Goal: Task Accomplishment & Management: Manage account settings

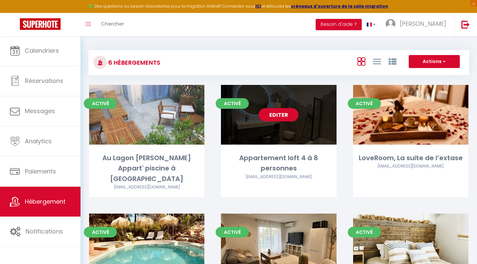
click at [272, 149] on div "Activé Editer Appartement loft 4 à 8 personnes [EMAIL_ADDRESS][DOMAIN_NAME]" at bounding box center [278, 141] width 115 height 112
select select "3"
select select "2"
select select "1"
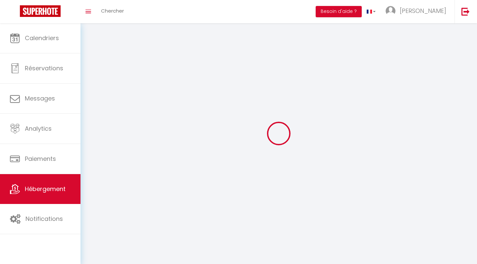
select select
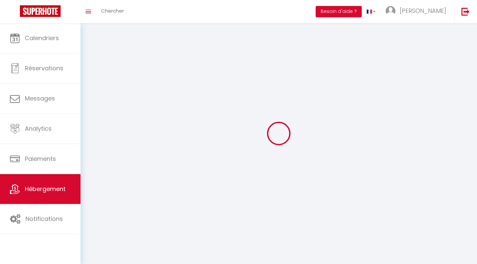
select select
checkbox input "false"
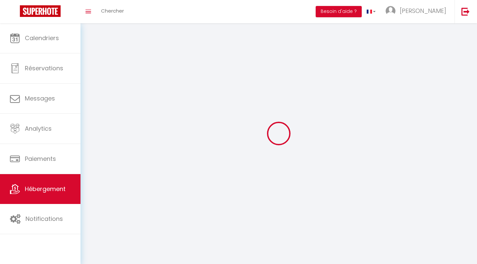
select select
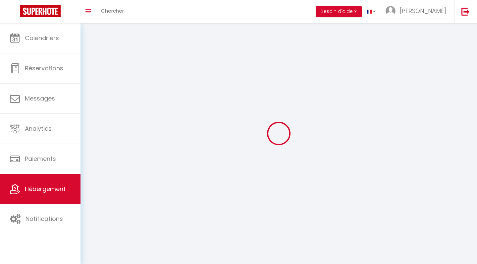
select select
checkbox input "false"
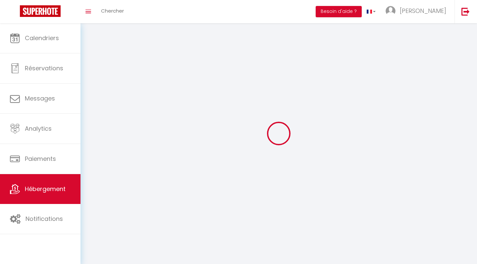
checkbox input "false"
select select
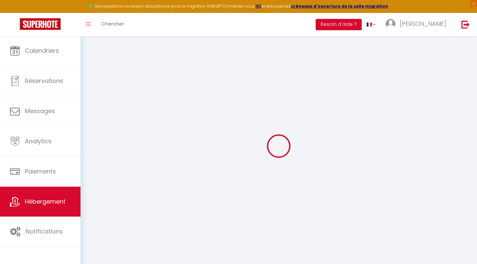
select select "+ 20 %"
select select "+ 30 %"
select select "+ 18 %"
checkbox input "false"
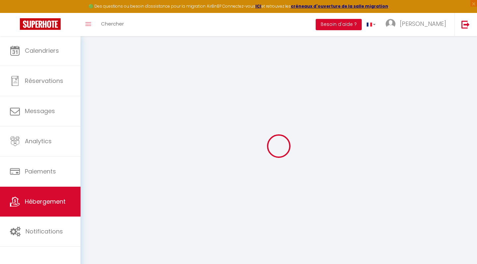
checkbox input "false"
select select "15:00"
select select
select select "11:00"
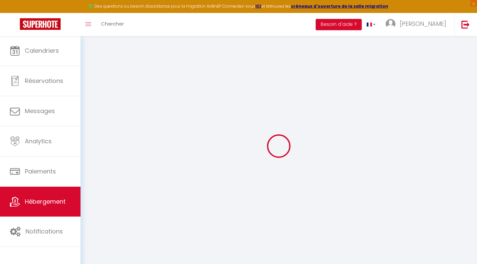
select select "30"
select select "120"
select select
checkbox input "false"
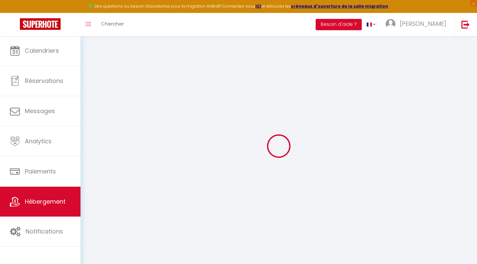
checkbox input "false"
select select
checkbox input "false"
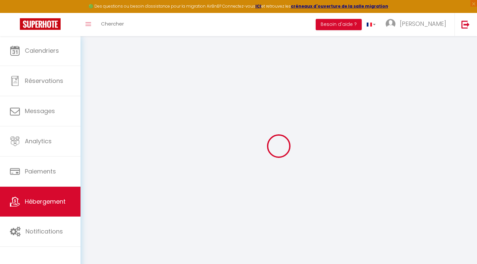
checkbox input "false"
select select "365"
select select "well_reviewed_guests"
select select "EUR"
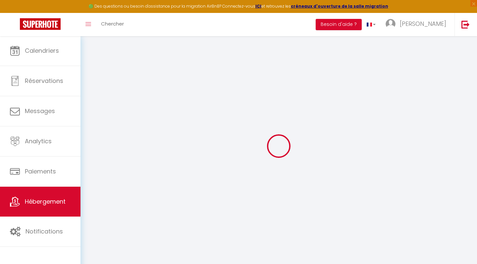
select select
select select "4893-959548673854319907"
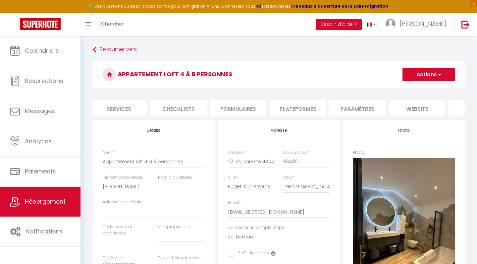
scroll to position [0, 184]
click at [293, 106] on li "Plateformes" at bounding box center [295, 108] width 56 height 16
select select
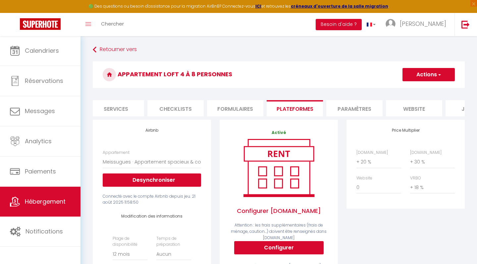
click at [410, 109] on li "website" at bounding box center [414, 108] width 56 height 16
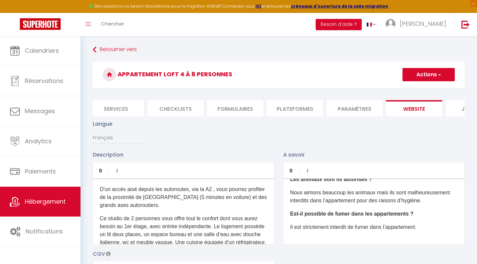
click at [131, 108] on li "Services" at bounding box center [116, 108] width 56 height 16
select select
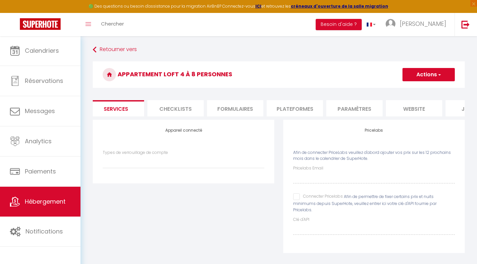
click at [297, 196] on input "Connecter Pricelabs" at bounding box center [318, 196] width 50 height 7
checkbox input "true"
select select
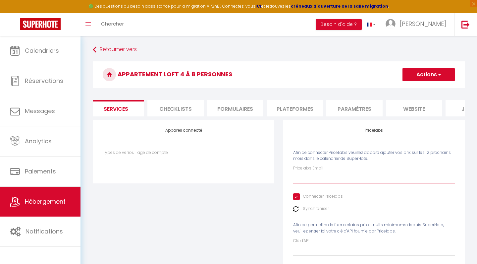
click at [301, 177] on input "Pricelabs Email" at bounding box center [374, 177] width 162 height 12
type input "d"
select select
type input "de"
select select
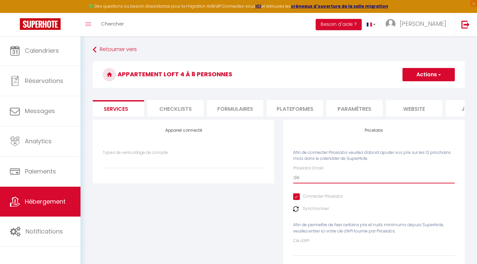
type input "dev"
select select
type input "deve"
select select
type input "[PERSON_NAME]"
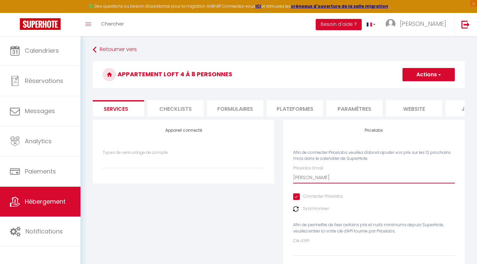
select select
type input "[PERSON_NAME]"
select select
type input "deverla"
select select
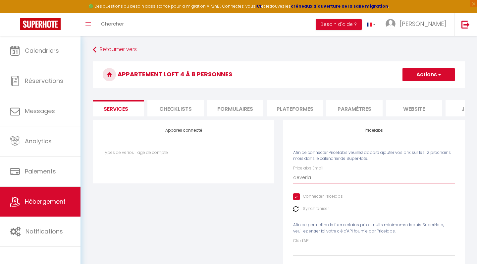
type input "deverlan"
select select
type input "deverlang"
select select
type input "deverlange"
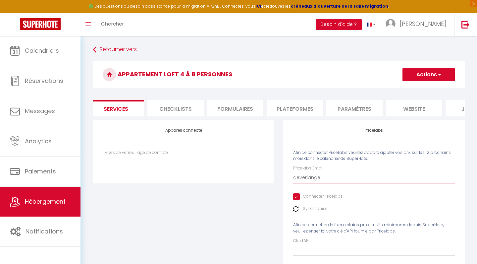
select select
type input "deverlangel"
select select
type input "deverlangeli"
select select
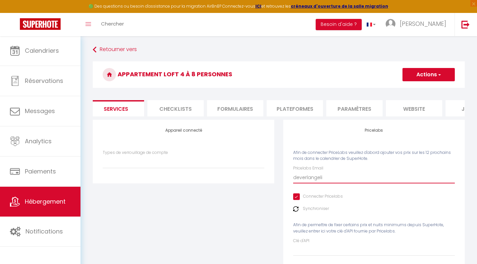
type input "deverlangelin"
select select
type input "deverlangelind"
select select
type input "deverlangelinda"
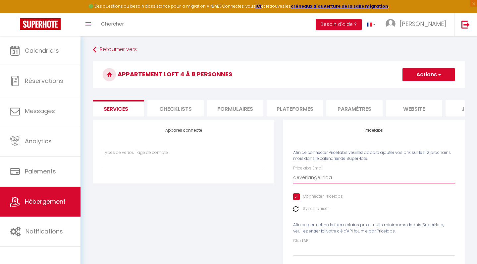
select select
type input "deverlangelinda1"
select select
type input "deverlangelinda18"
select select
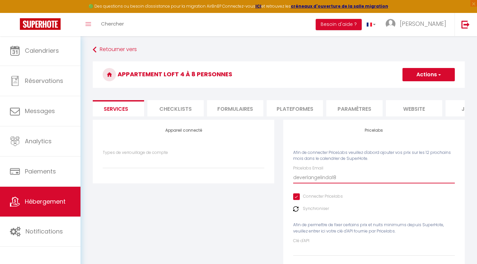
type input "deverlangelinda18@"
select select
type input "deverlangelinda18@g"
select select
type input "deverlangelinda18@gm"
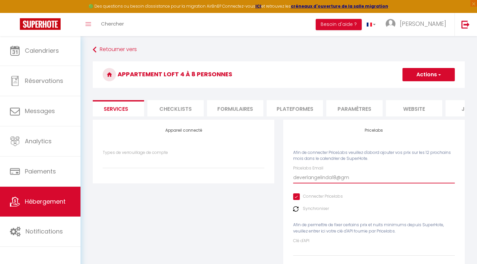
select select
type input "deverlangelinda18@gma"
select select
type input "deverlangelinda18@gmai"
select select
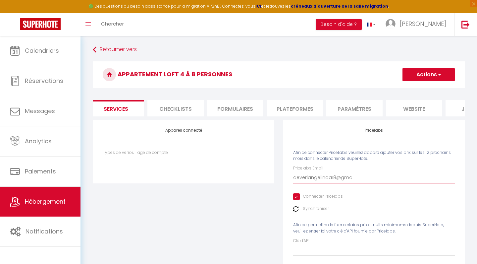
type input "[EMAIL_ADDRESS]"
select select
type input "[EMAIL_ADDRESS]."
select select
type input "deverlangelinda18@gmail.c"
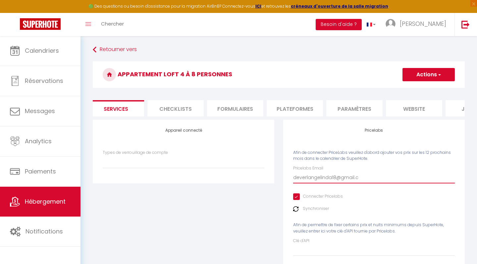
select select
type input "[EMAIL_ADDRESS][DOMAIN_NAME]"
select select
type input "[EMAIL_ADDRESS][DOMAIN_NAME]"
select select
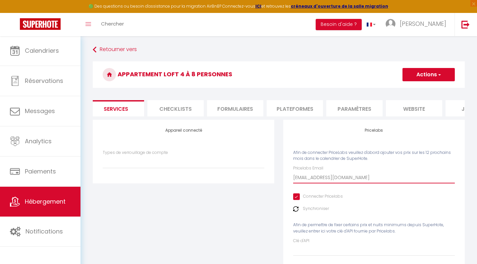
type input "[EMAIL_ADDRESS][DOMAIN_NAME]"
click at [434, 74] on button "Actions" at bounding box center [428, 74] width 52 height 13
click at [420, 90] on link "Enregistrer" at bounding box center [428, 89] width 52 height 9
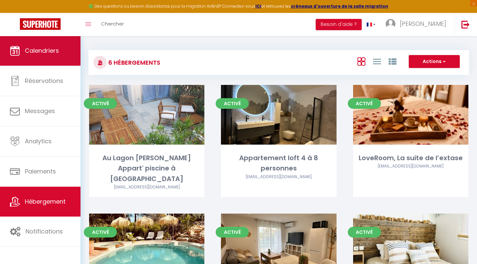
click at [23, 58] on link "Calendriers" at bounding box center [40, 51] width 80 height 30
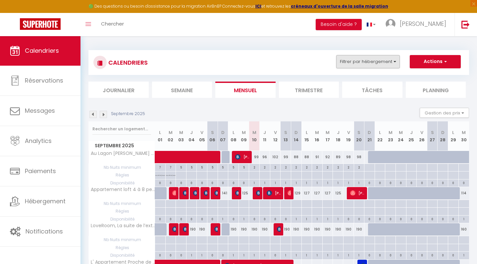
click at [373, 62] on button "Filtrer par hébergement" at bounding box center [368, 61] width 64 height 13
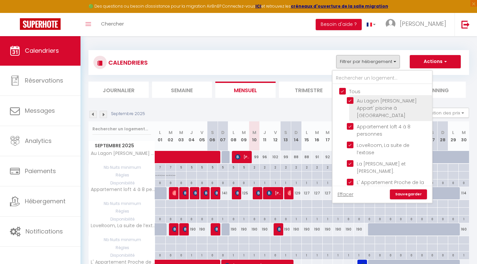
click at [349, 102] on input "Au Lagon [PERSON_NAME] Appart' piscine à [GEOGRAPHIC_DATA]" at bounding box center [388, 100] width 83 height 7
checkbox input "false"
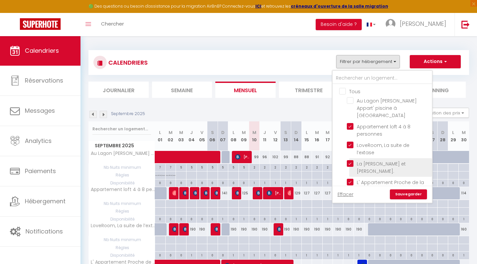
click at [349, 160] on input "La [PERSON_NAME] et [PERSON_NAME]." at bounding box center [388, 163] width 83 height 7
checkbox input "false"
click at [349, 178] on input "L' Appartement Proche de la Mer" at bounding box center [388, 181] width 83 height 7
checkbox input "false"
click at [350, 197] on input "Magnifique Mobil-home" at bounding box center [388, 200] width 83 height 7
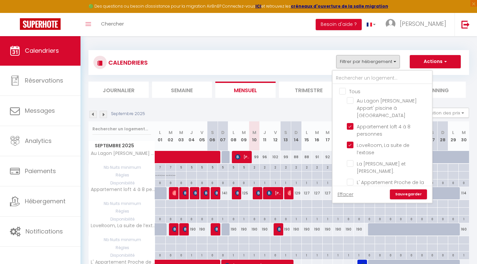
checkbox input "false"
click at [402, 194] on link "Sauvegarder" at bounding box center [408, 194] width 37 height 10
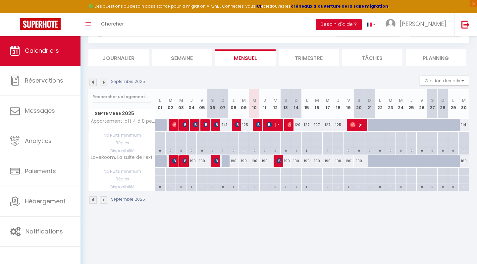
scroll to position [33, 0]
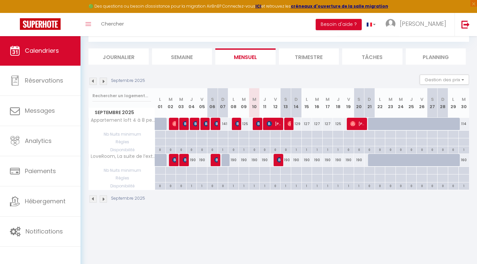
click at [105, 197] on img at bounding box center [103, 198] width 7 height 7
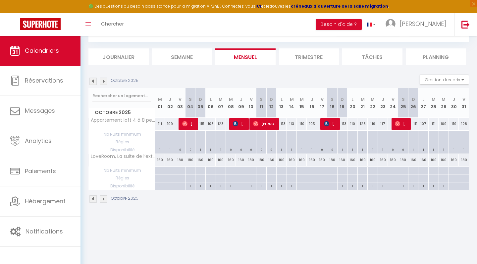
click at [105, 197] on img at bounding box center [103, 198] width 7 height 7
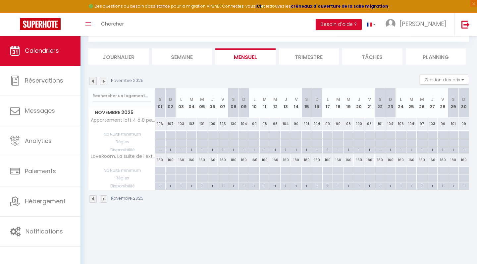
click at [105, 197] on img at bounding box center [103, 198] width 7 height 7
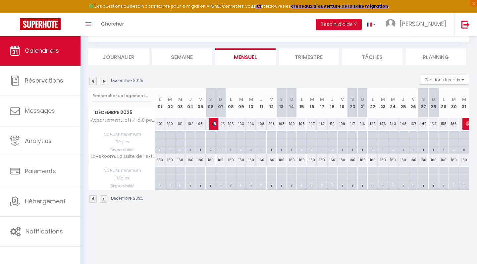
click at [105, 197] on img at bounding box center [103, 198] width 7 height 7
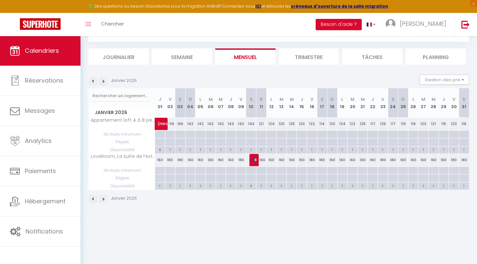
click at [105, 197] on img at bounding box center [103, 198] width 7 height 7
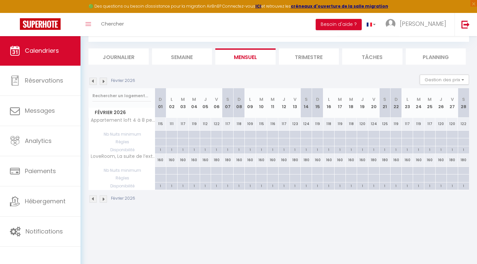
click at [105, 197] on img at bounding box center [103, 198] width 7 height 7
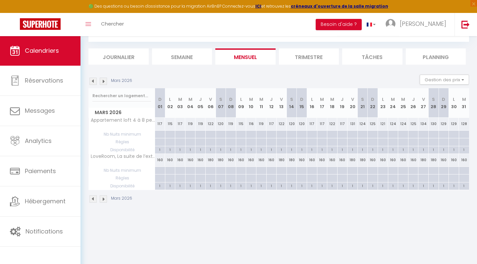
click at [105, 197] on img at bounding box center [103, 198] width 7 height 7
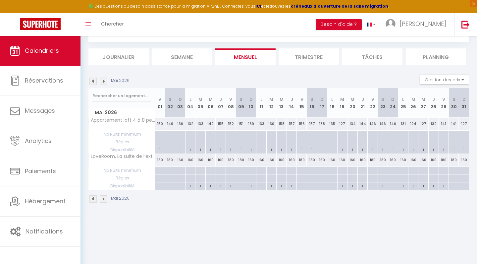
click at [105, 197] on img at bounding box center [103, 198] width 7 height 7
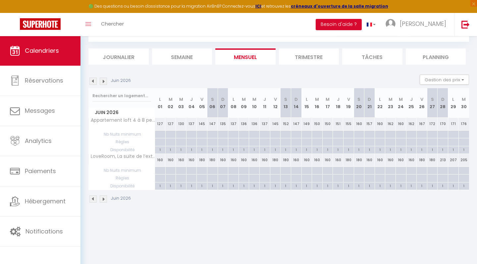
click at [105, 197] on img at bounding box center [103, 198] width 7 height 7
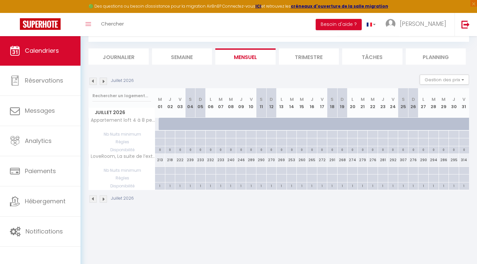
click at [105, 197] on img at bounding box center [103, 198] width 7 height 7
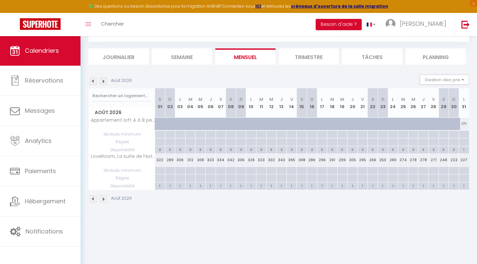
click at [94, 197] on img at bounding box center [92, 198] width 7 height 7
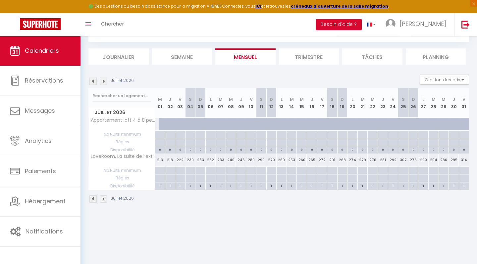
click at [94, 197] on img at bounding box center [92, 198] width 7 height 7
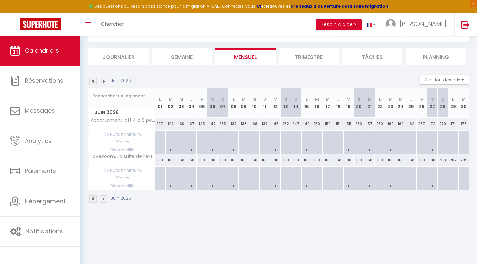
click at [102, 197] on img at bounding box center [103, 198] width 7 height 7
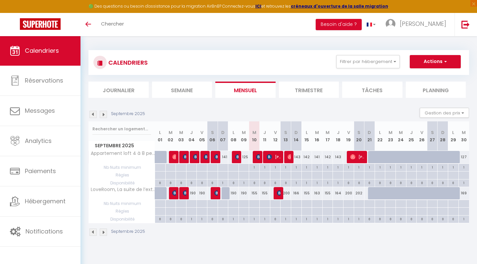
click at [102, 231] on img at bounding box center [103, 231] width 7 height 7
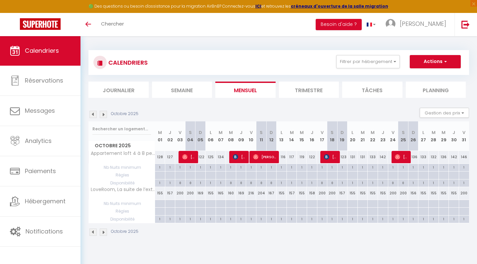
click at [104, 230] on img at bounding box center [103, 231] width 7 height 7
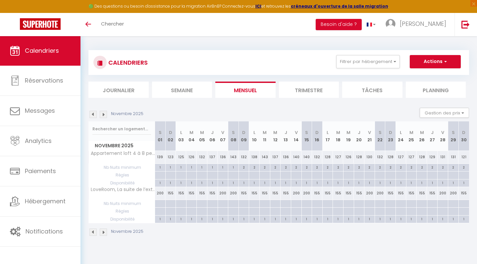
click at [103, 232] on img at bounding box center [103, 231] width 7 height 7
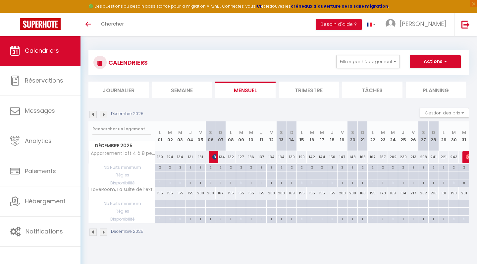
click at [103, 113] on img at bounding box center [103, 114] width 7 height 7
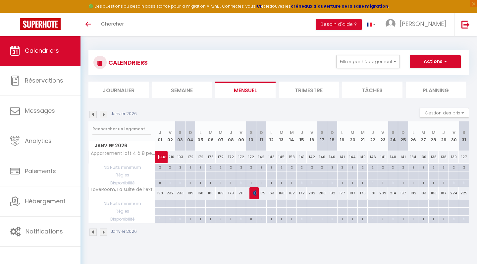
click at [103, 113] on img at bounding box center [103, 114] width 7 height 7
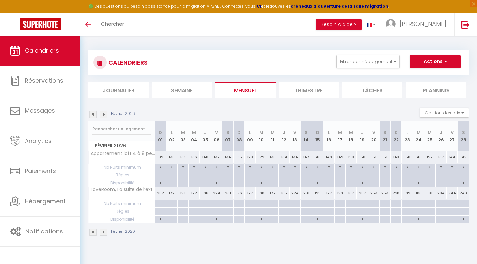
click at [103, 113] on img at bounding box center [103, 114] width 7 height 7
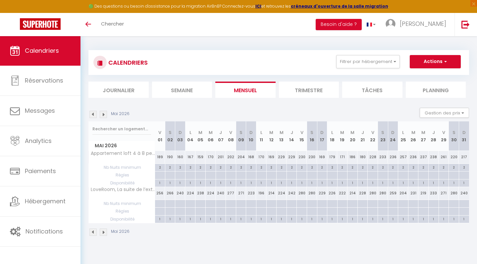
click at [103, 113] on img at bounding box center [103, 114] width 7 height 7
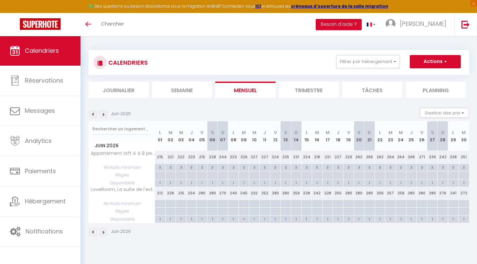
click at [103, 113] on img at bounding box center [103, 114] width 7 height 7
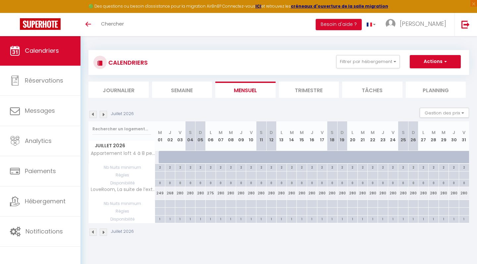
click at [103, 113] on img at bounding box center [103, 114] width 7 height 7
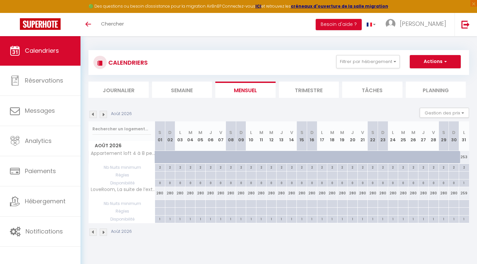
click at [93, 233] on img at bounding box center [92, 231] width 7 height 7
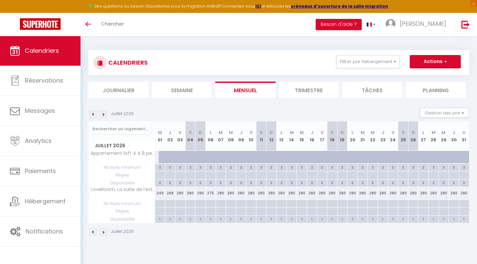
click at [93, 233] on img at bounding box center [92, 231] width 7 height 7
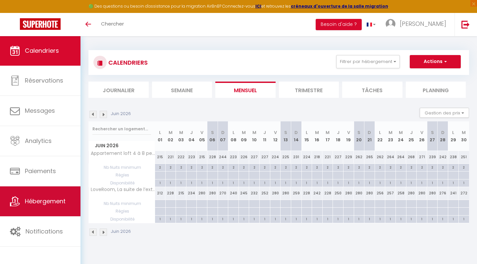
click at [37, 200] on span "Hébergement" at bounding box center [45, 201] width 41 height 8
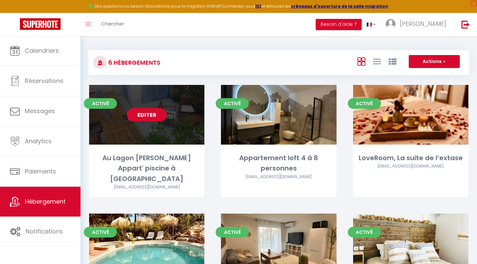
click at [171, 121] on div "Editer" at bounding box center [146, 115] width 115 height 60
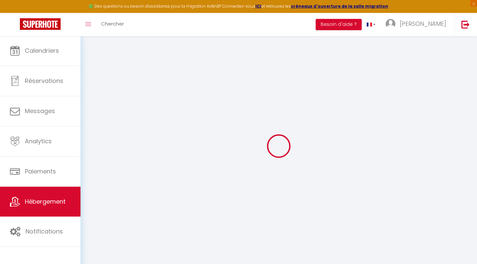
select select
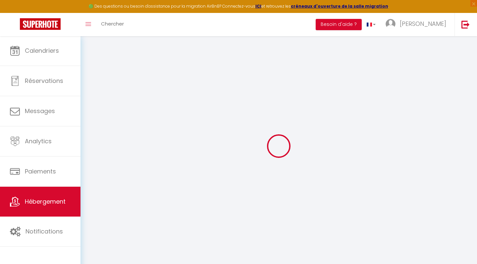
select select
checkbox input "false"
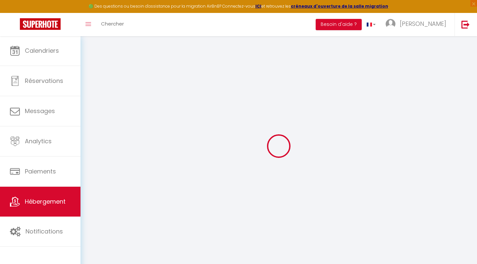
select select
type input "Au Lagon [PERSON_NAME] Appart' piscine à [GEOGRAPHIC_DATA]"
type input "[PERSON_NAME]"
type input "d'verlange"
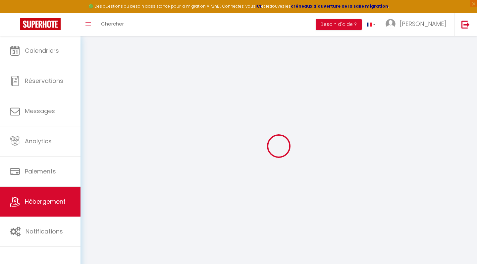
select select "condominium"
type input "72"
select select
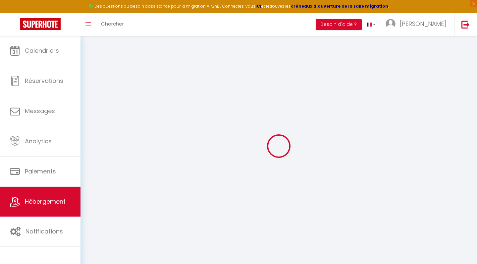
select select
type input "[STREET_ADDRESS][PERSON_NAME]"
type input "83600"
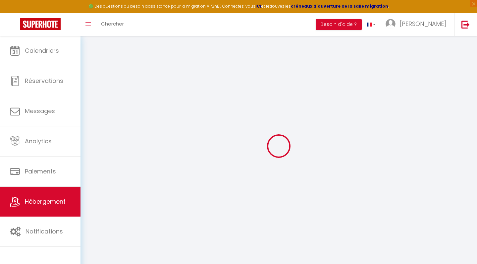
type input "Fréjus"
type input "[EMAIL_ADDRESS][DOMAIN_NAME]"
select select
checkbox input "false"
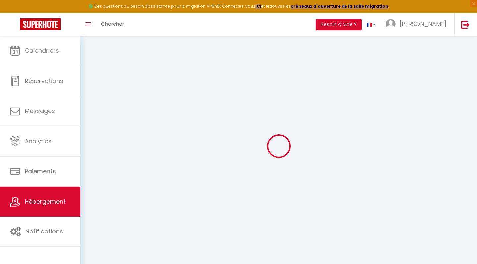
checkbox input "false"
type input "0"
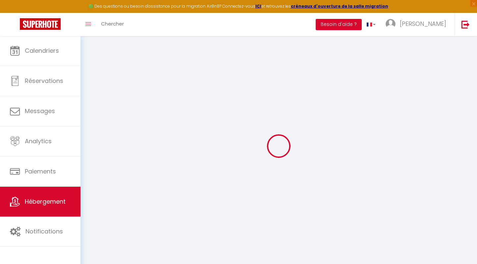
type input "0"
select select
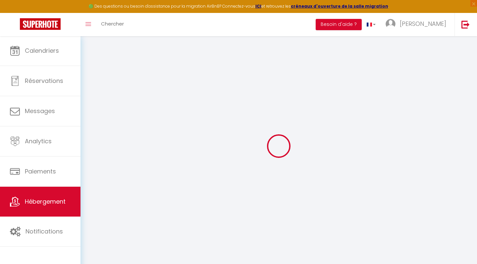
select select
checkbox input "false"
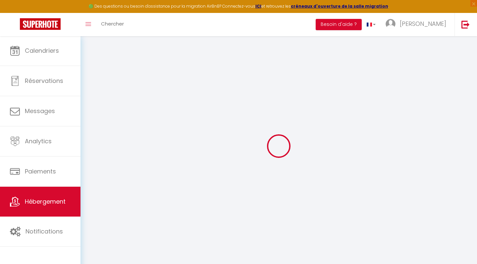
checkbox input "false"
select select
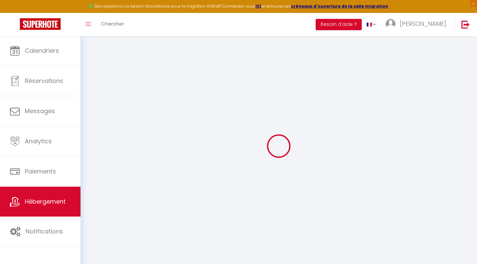
select select
checkbox input "false"
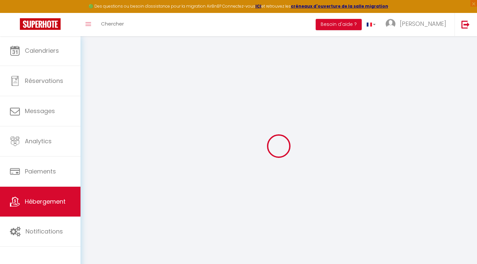
checkbox input "false"
select select
checkbox input "false"
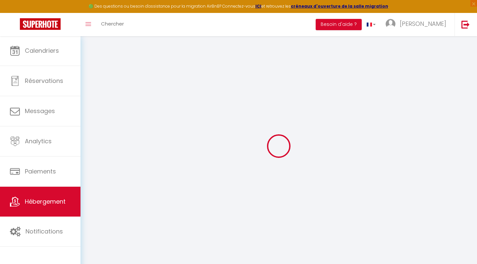
checkbox input "false"
select select "15:00"
select select "19:00"
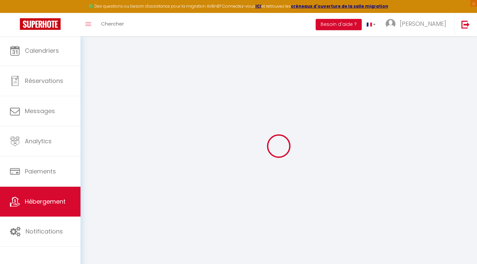
select select "11:00"
select select "30"
select select "120"
select select "20:00"
select select "+ 20 %"
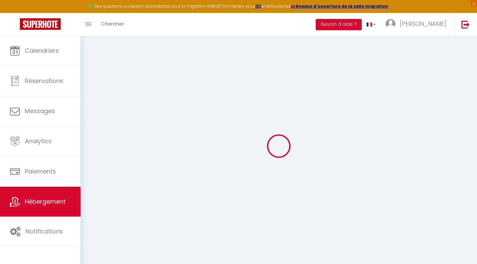
select select "+ 30 %"
select select "+ 20 %"
select select
checkbox input "false"
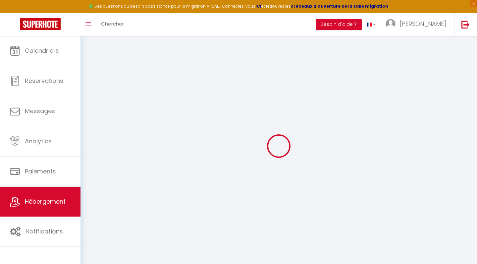
checkbox input "false"
select select
checkbox input "false"
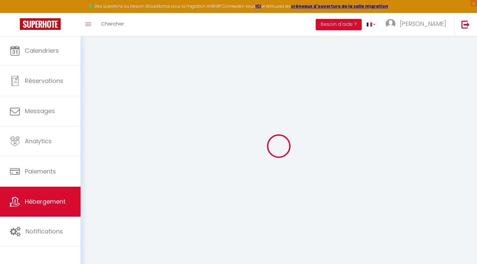
checkbox input "false"
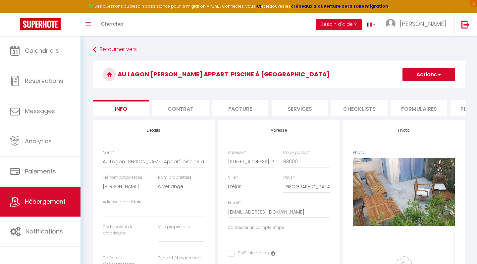
select select
checkbox input "false"
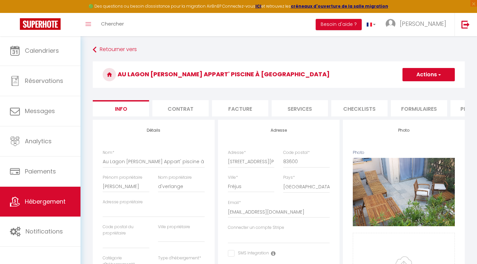
select select "365"
select select "EUR"
select select
select select "4893-35517232"
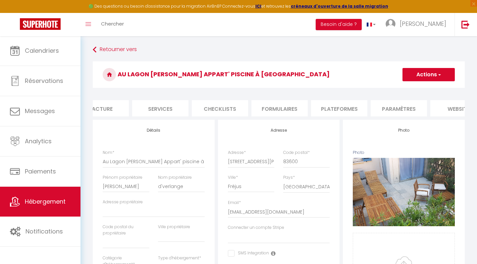
scroll to position [0, 154]
click at [339, 107] on li "Plateformes" at bounding box center [324, 108] width 56 height 16
select select
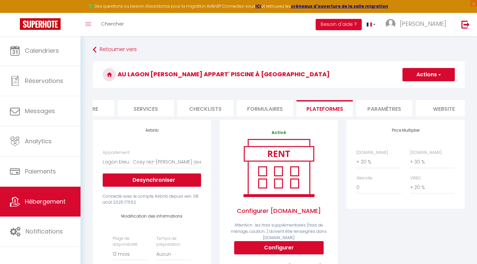
click at [438, 108] on li "website" at bounding box center [444, 108] width 56 height 16
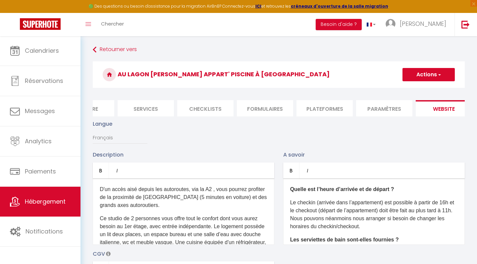
click at [141, 110] on li "Services" at bounding box center [146, 108] width 56 height 16
select select
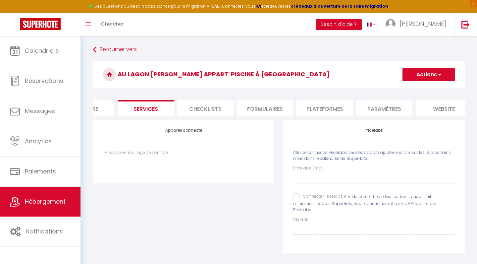
click at [298, 195] on input "Connecter Pricelabs" at bounding box center [318, 196] width 50 height 7
checkbox input "true"
select select
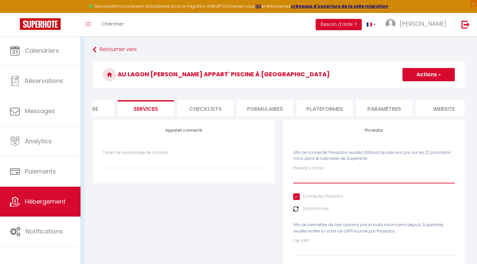
click at [298, 180] on input "Pricelabs Email" at bounding box center [374, 177] width 162 height 12
type input "p"
select select
type input "pr"
select select
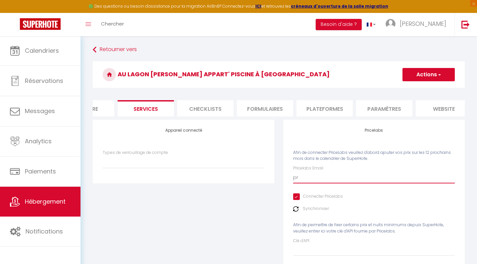
type input "pri"
select select
type input "pric"
select select
type input "price"
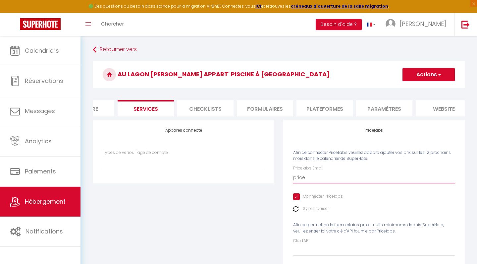
select select
type input "pricel"
select select
type input "pricela"
select select
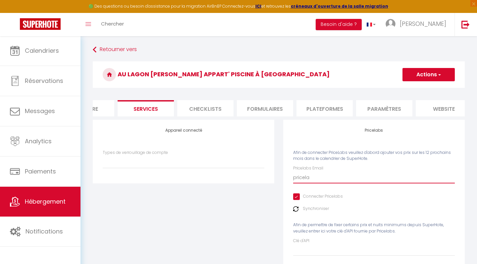
type input "pricelab"
select select
type input "pricelabs"
select select
type input "pricelab"
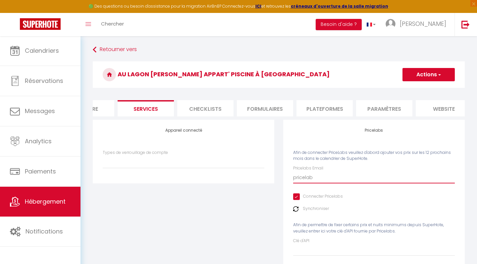
select select
type input "pricela"
select select
type input "pricel"
select select
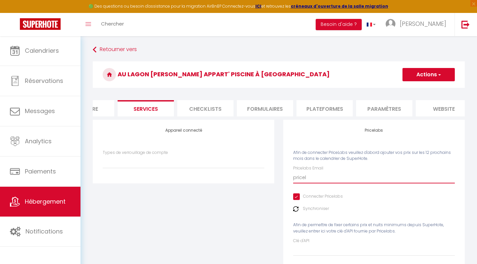
type input "price"
select select
type input "pric"
select select
type input "pri"
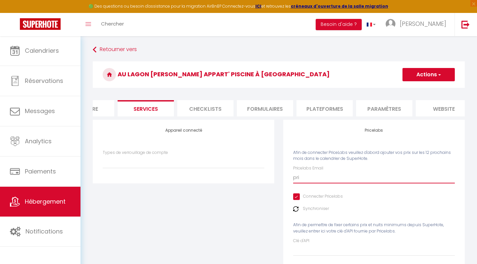
select select
type input "pr"
select select
type input "p"
select select
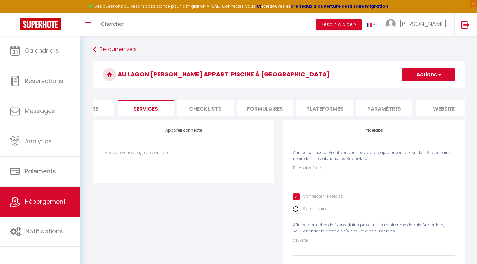
select select
type input "d"
select select
type input "de"
select select
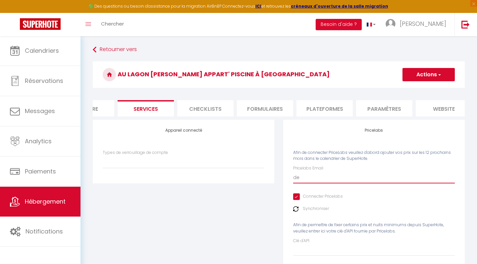
type input "dev"
select select
type input "deve"
select select
type input "[PERSON_NAME]"
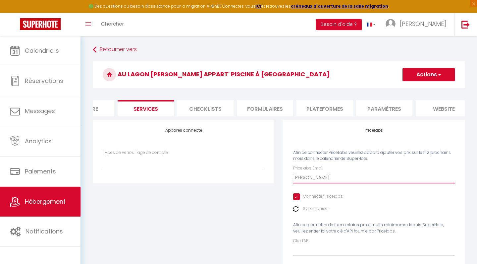
select select
type input "[PERSON_NAME]"
select select
type input "deverla"
select select
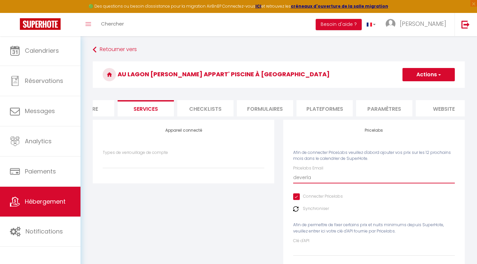
type input "deverlan"
select select
type input "deverlang"
select select
type input "deverlange"
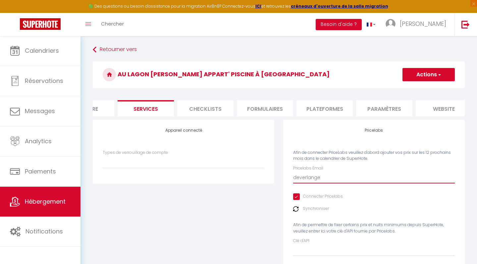
select select
type input "deverlangel"
select select
type input "deverlangeli"
select select
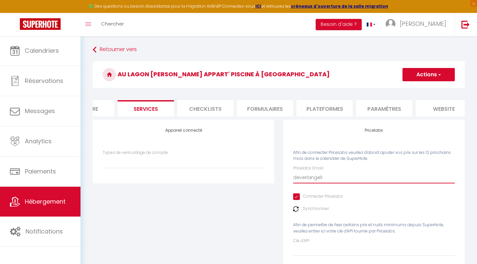
type input "deverlangelin"
select select
type input "deverlangelind"
select select
type input "deverlangelinda"
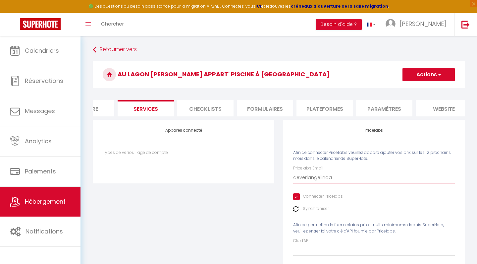
select select
type input "deverlangelinda1"
select select
type input "deverlangelinda18"
select select
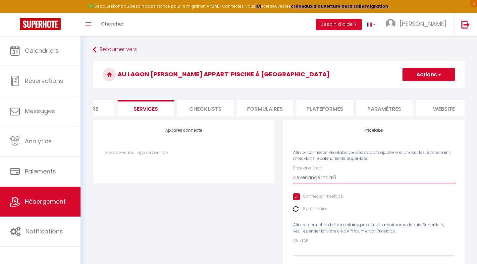
type input "deverlangelinda18@"
select select
type input "deverlangelinda18@g"
select select
type input "deverlangelinda18@gm"
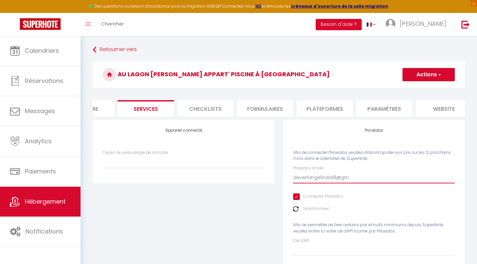
select select
type input "deverlangelinda18@gma"
select select
type input "deverlangelinda18@gmai"
select select
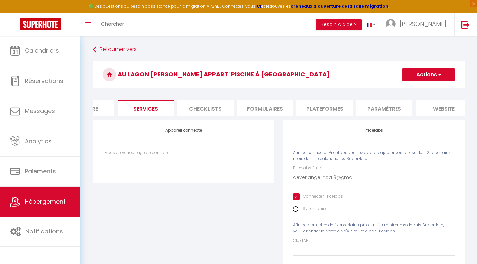
type input "[EMAIL_ADDRESS]"
select select
type input "[EMAIL_ADDRESS];"
select select
type input "[EMAIL_ADDRESS]"
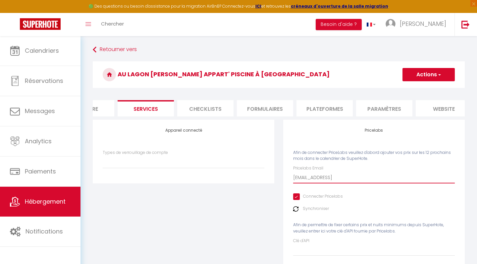
select select
type input "[EMAIL_ADDRESS]."
select select
type input "deverlangelinda18@gmail.c"
select select
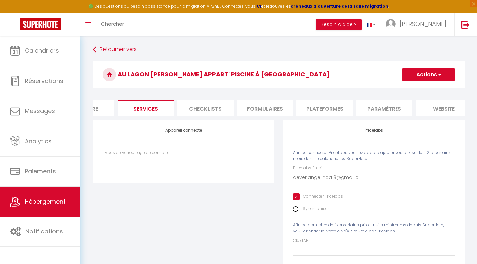
type input "[EMAIL_ADDRESS][DOMAIN_NAME]"
select select
type input "[EMAIL_ADDRESS][DOMAIN_NAME]"
select select
type input "[EMAIL_ADDRESS][DOMAIN_NAME]"
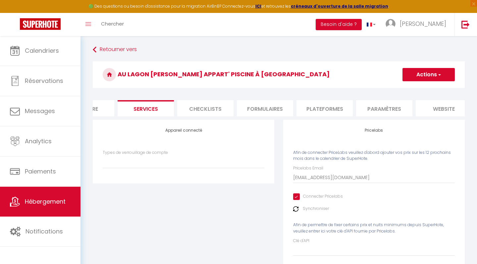
click at [422, 77] on button "Actions" at bounding box center [428, 74] width 52 height 13
click at [418, 87] on link "Enregistrer" at bounding box center [428, 89] width 52 height 9
